Goal: Transaction & Acquisition: Purchase product/service

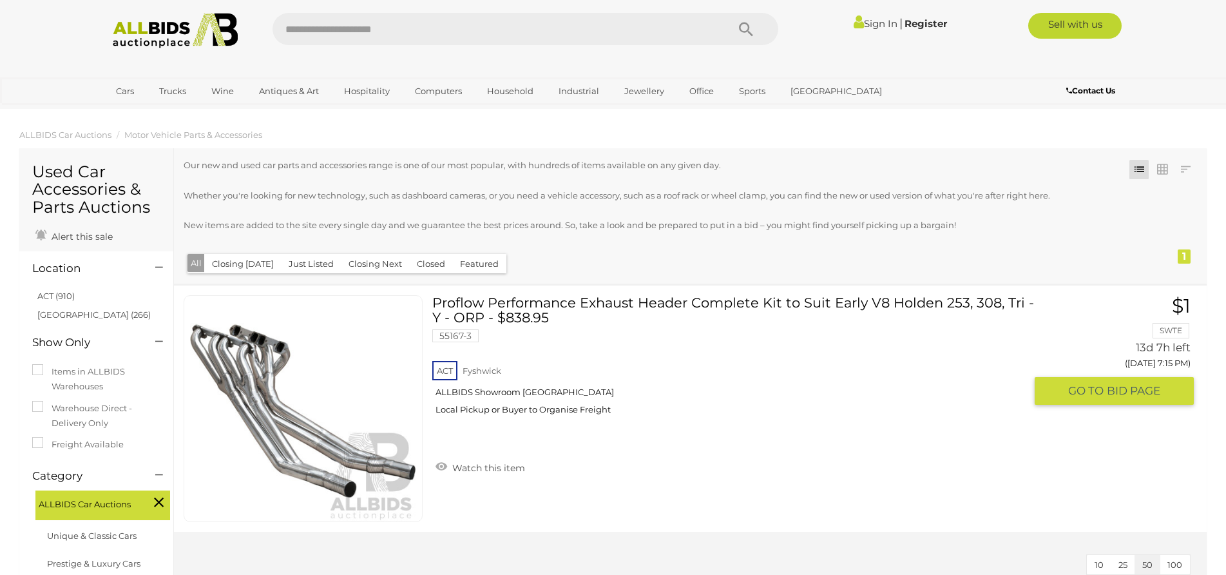
scroll to position [64, 0]
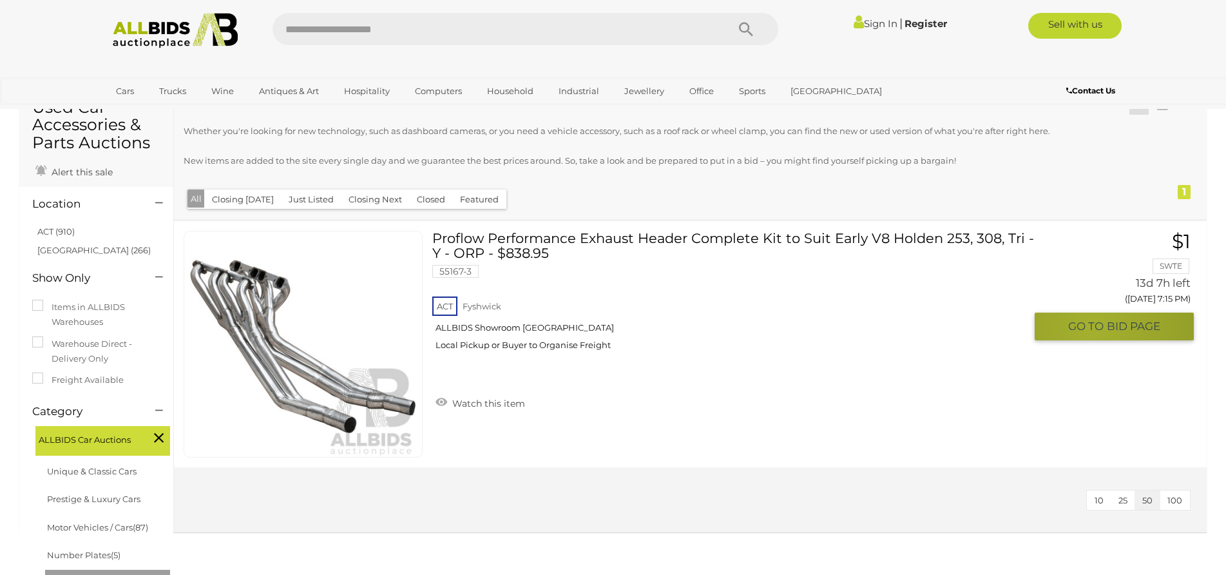
click at [1093, 328] on span "GO TO" at bounding box center [1087, 326] width 39 height 15
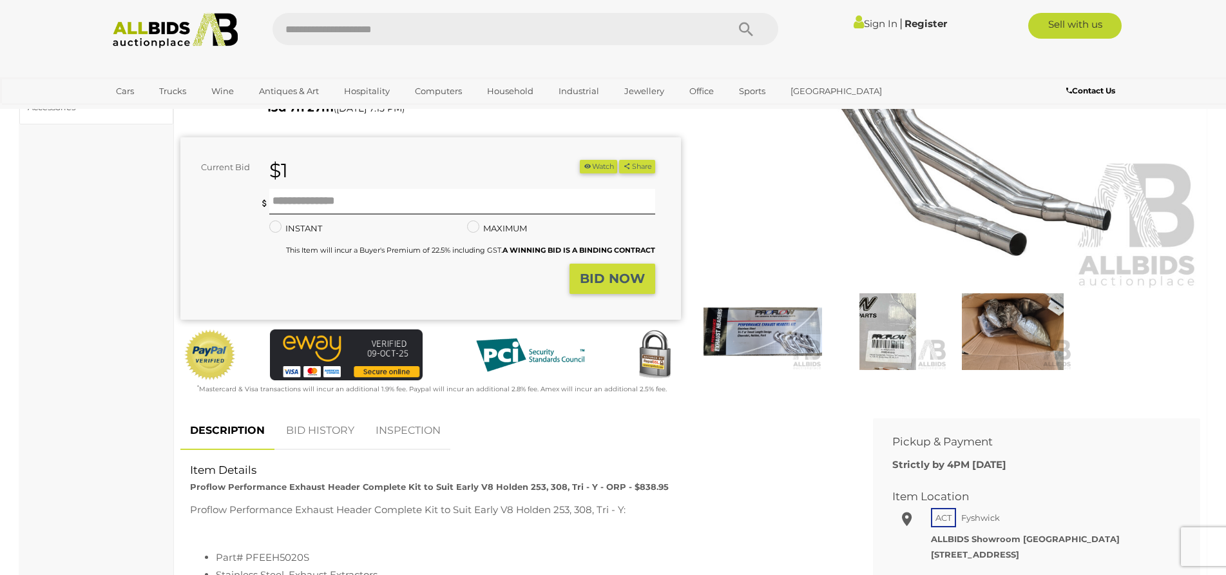
scroll to position [258, 0]
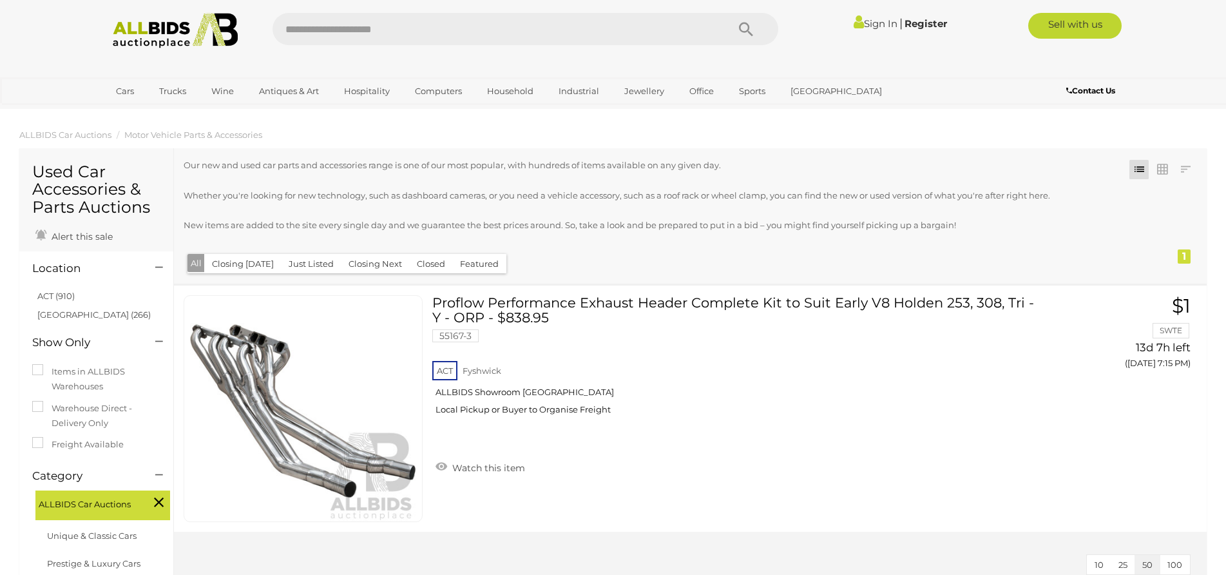
scroll to position [217, 0]
